Goal: Complete application form: Complete application form

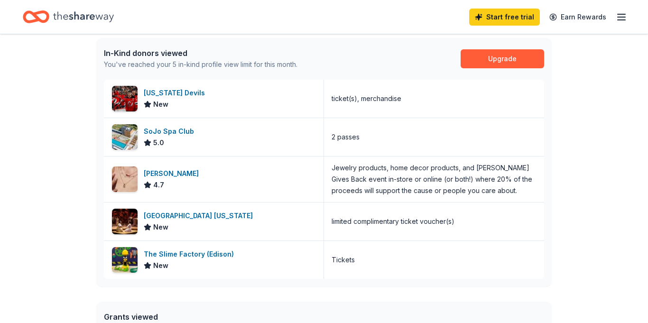
scroll to position [266, 0]
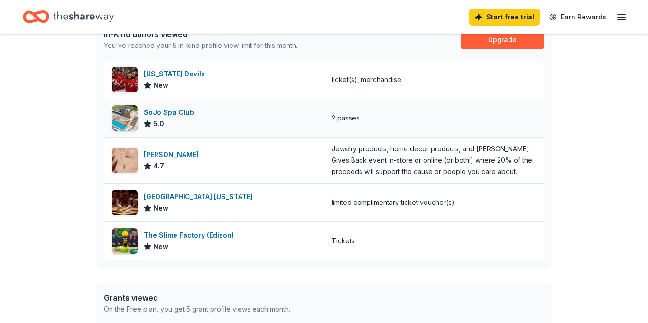
click at [173, 113] on div "SoJo Spa Club" at bounding box center [171, 112] width 54 height 11
click at [187, 75] on div "New Jersey Devils" at bounding box center [176, 73] width 65 height 11
click at [165, 153] on div "Kendra Scott" at bounding box center [173, 154] width 59 height 11
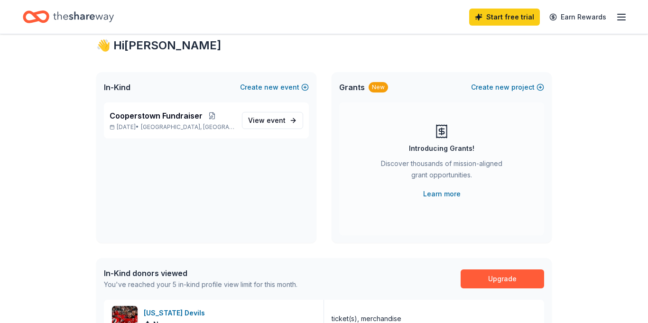
scroll to position [0, 0]
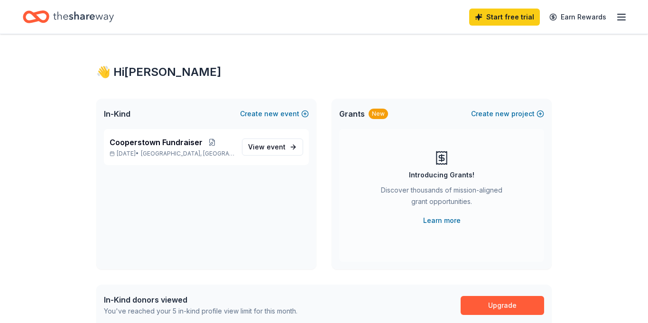
click at [620, 20] on icon "button" at bounding box center [621, 16] width 11 height 11
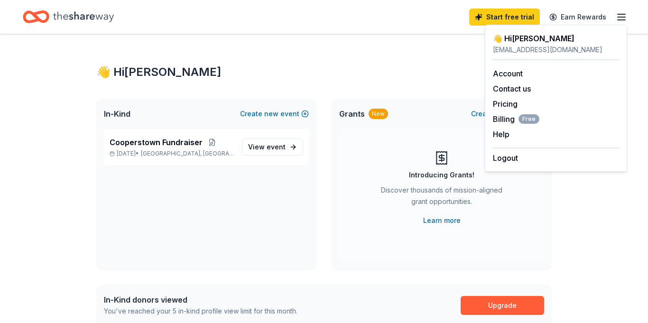
click at [334, 76] on div "👋 Hi Nicole" at bounding box center [323, 72] width 455 height 15
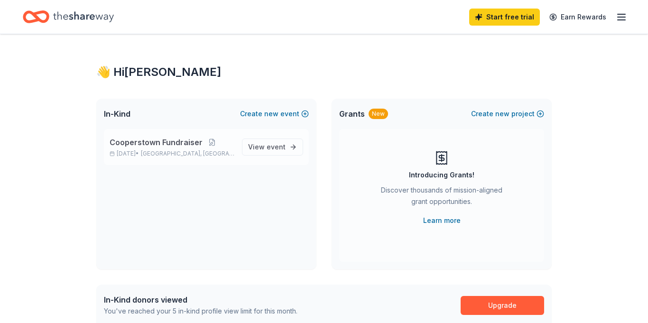
click at [153, 150] on p "Feb 13, 2026 • South Plainfield, NJ" at bounding box center [172, 154] width 125 height 8
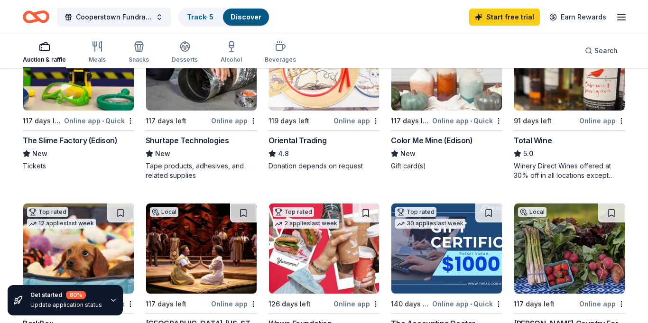
scroll to position [46, 0]
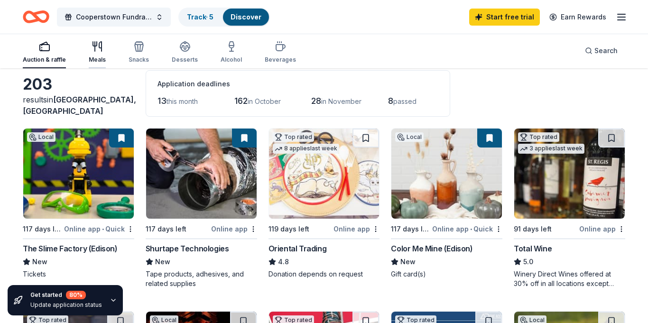
click at [89, 56] on div "Meals" at bounding box center [97, 60] width 17 height 8
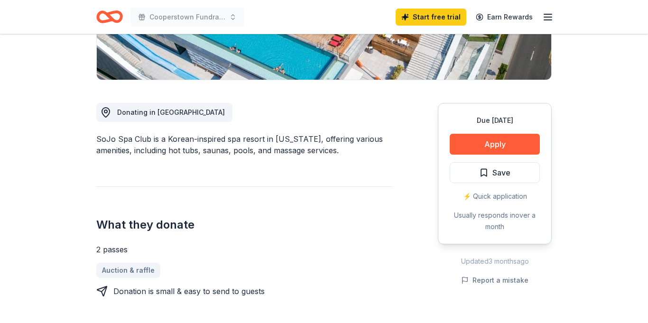
scroll to position [209, 0]
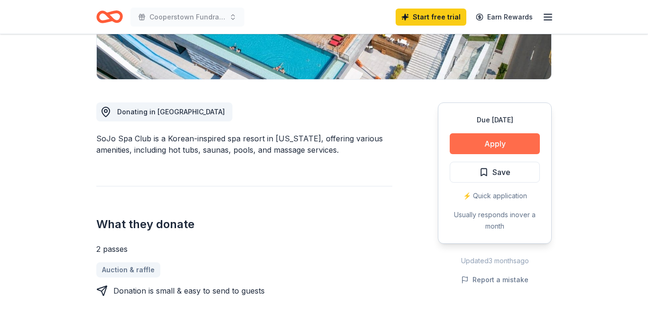
click at [482, 147] on button "Apply" at bounding box center [495, 143] width 90 height 21
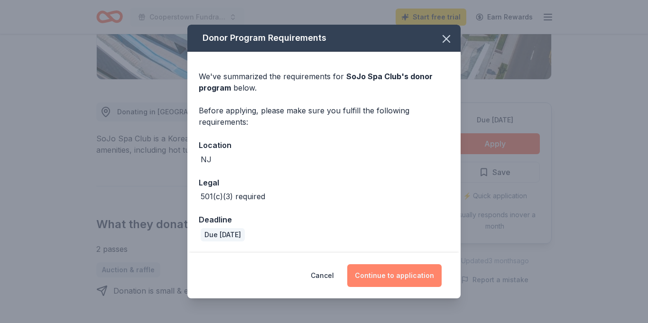
click at [418, 277] on button "Continue to application" at bounding box center [394, 275] width 94 height 23
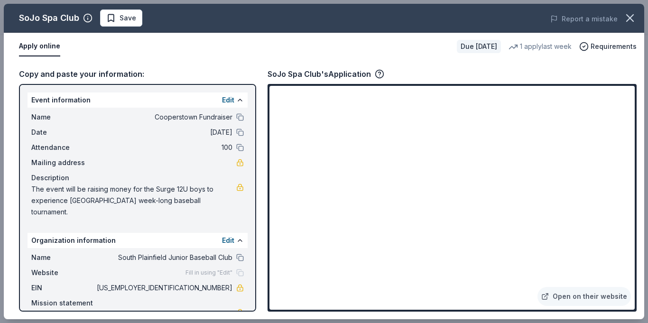
click at [638, 254] on div "Copy and paste your information: Event information Edit Name Cooperstown Fundra…" at bounding box center [324, 189] width 640 height 259
click at [372, 311] on div "Open on their website" at bounding box center [451, 198] width 369 height 228
click at [647, 109] on div "SoJo Spa Club Save Report a mistake Apply online Due [DATE] 1 apply last week R…" at bounding box center [324, 161] width 648 height 323
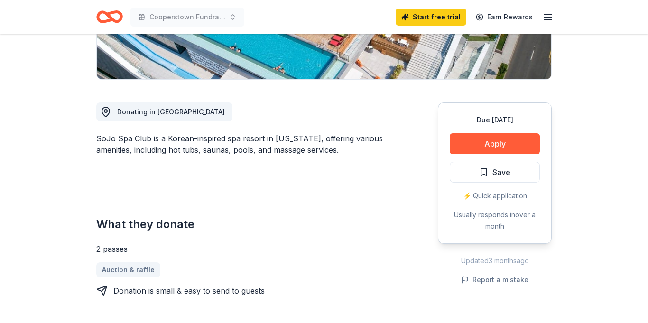
click at [513, 144] on button "Apply" at bounding box center [495, 143] width 90 height 21
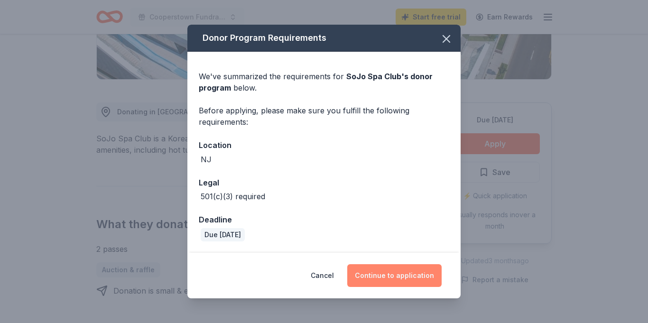
click at [389, 281] on button "Continue to application" at bounding box center [394, 275] width 94 height 23
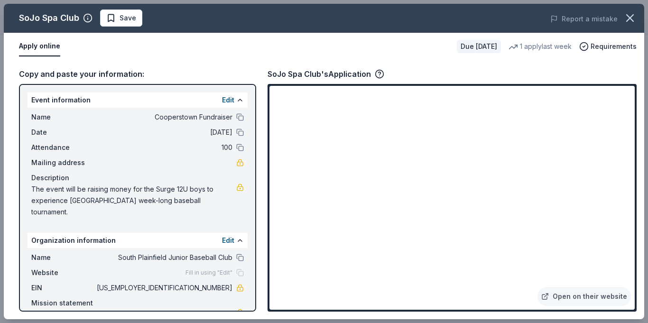
click at [639, 155] on div "Copy and paste your information: Event information Edit Name Cooperstown Fundra…" at bounding box center [324, 189] width 640 height 259
click at [242, 131] on button at bounding box center [240, 133] width 8 height 8
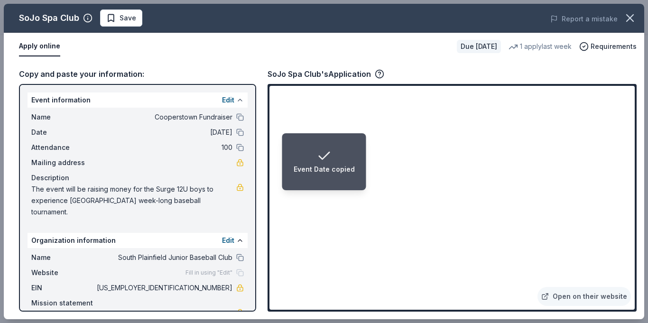
click at [237, 102] on button at bounding box center [240, 100] width 8 height 8
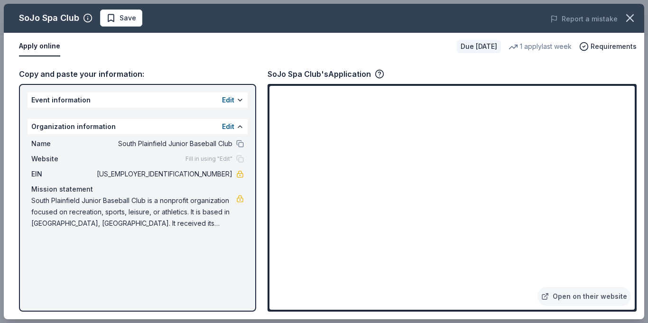
click at [237, 104] on div "Edit" at bounding box center [233, 99] width 22 height 11
click at [228, 99] on button "Edit" at bounding box center [228, 99] width 12 height 11
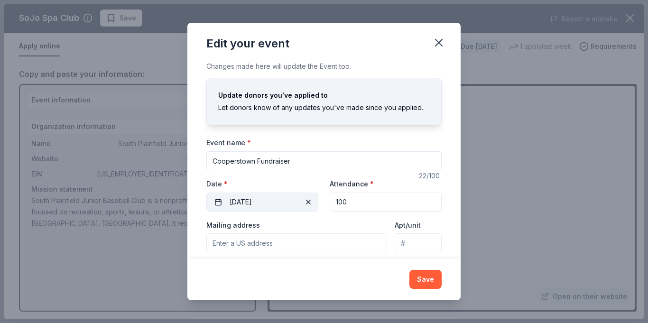
click at [309, 204] on span "button" at bounding box center [308, 201] width 11 height 11
click at [307, 203] on button "Pick a date" at bounding box center [262, 202] width 112 height 19
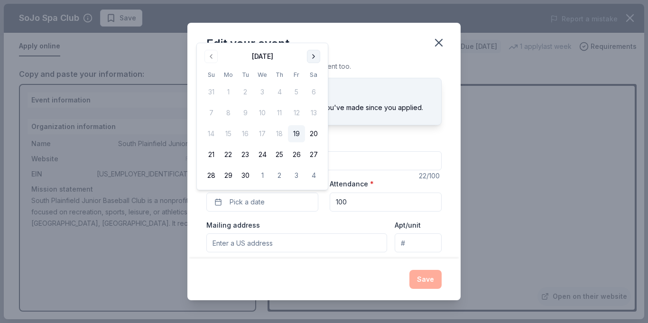
click at [314, 58] on button "Go to next month" at bounding box center [313, 56] width 13 height 13
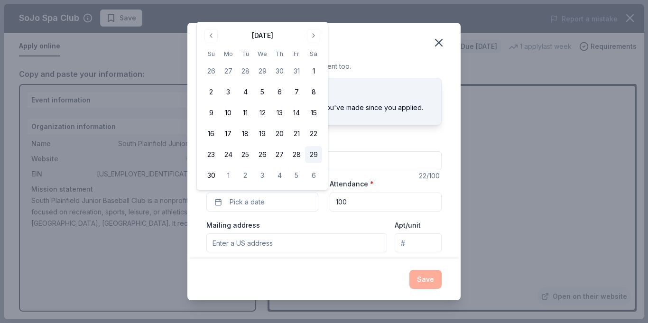
click at [312, 155] on button "29" at bounding box center [313, 154] width 17 height 17
click at [424, 283] on button "Save" at bounding box center [425, 279] width 32 height 19
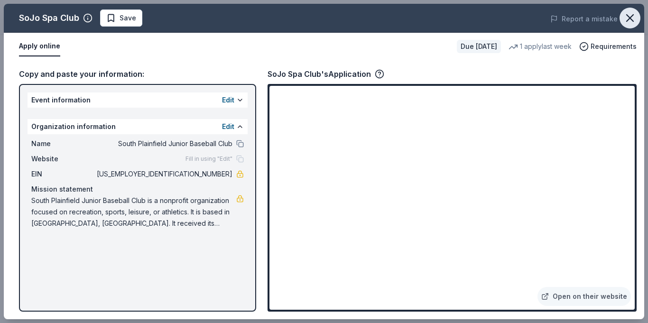
click at [632, 20] on icon "button" at bounding box center [630, 18] width 7 height 7
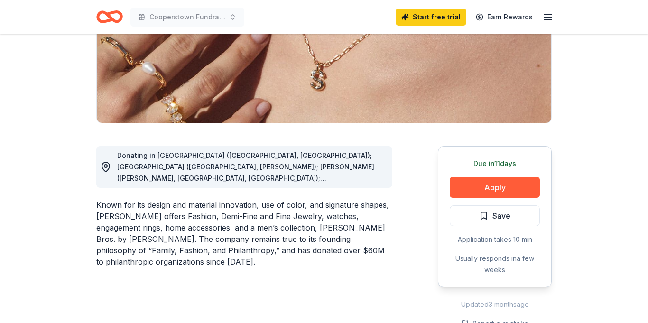
scroll to position [190, 0]
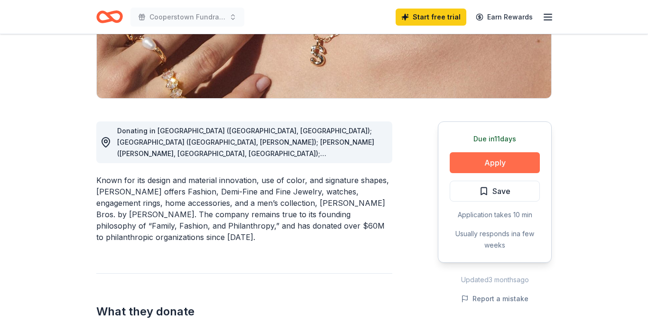
click at [514, 162] on button "Apply" at bounding box center [495, 162] width 90 height 21
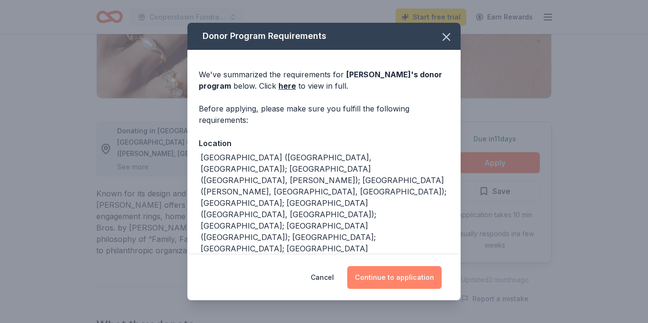
click at [400, 284] on button "Continue to application" at bounding box center [394, 277] width 94 height 23
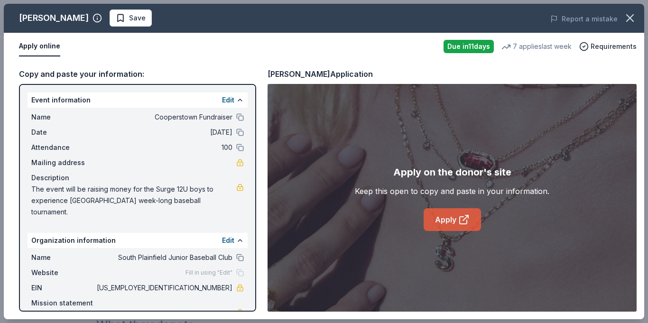
click at [447, 230] on link "Apply" at bounding box center [452, 219] width 57 height 23
click at [461, 220] on icon at bounding box center [463, 219] width 11 height 11
